Goal: Information Seeking & Learning: Understand process/instructions

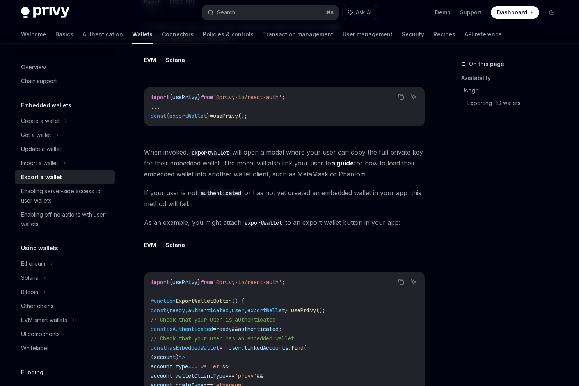
scroll to position [263, 0]
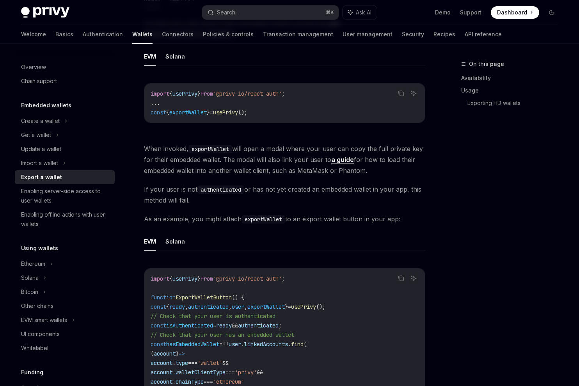
click at [202, 150] on code "exportWallet" at bounding box center [211, 149] width 44 height 9
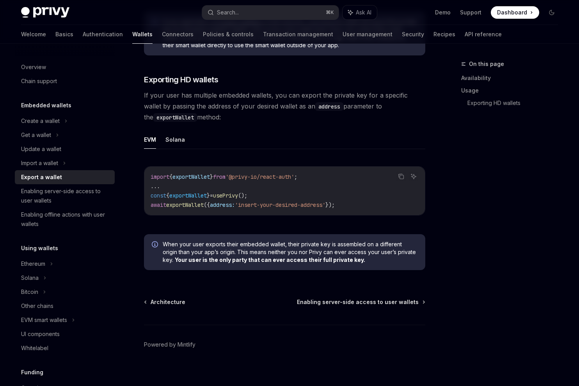
scroll to position [747, 0]
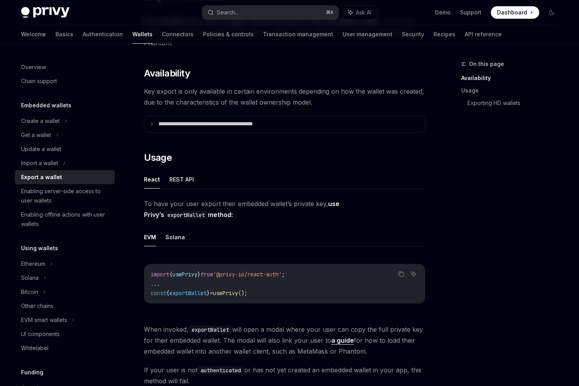
scroll to position [102, 0]
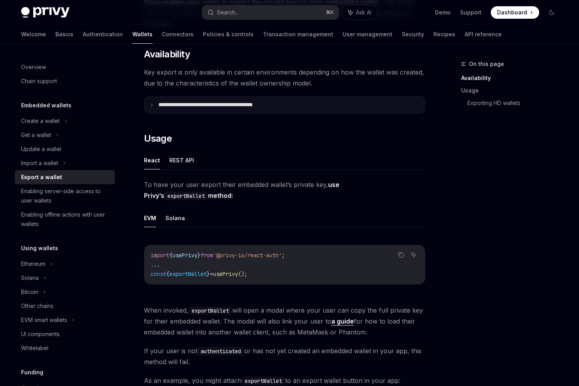
click at [205, 111] on summary "**********" at bounding box center [284, 105] width 281 height 16
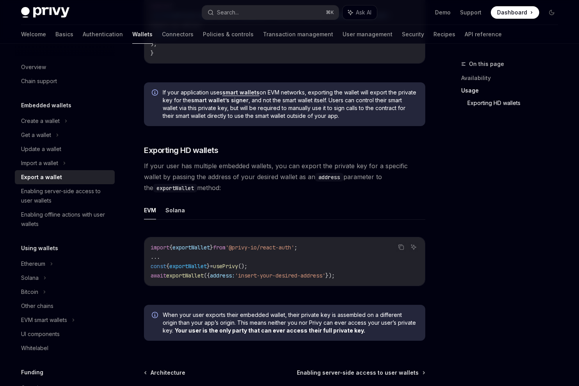
scroll to position [860, 0]
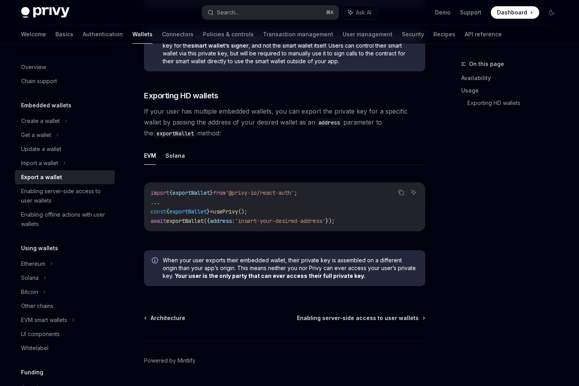
scroll to position [747, 0]
